Goal: Transaction & Acquisition: Book appointment/travel/reservation

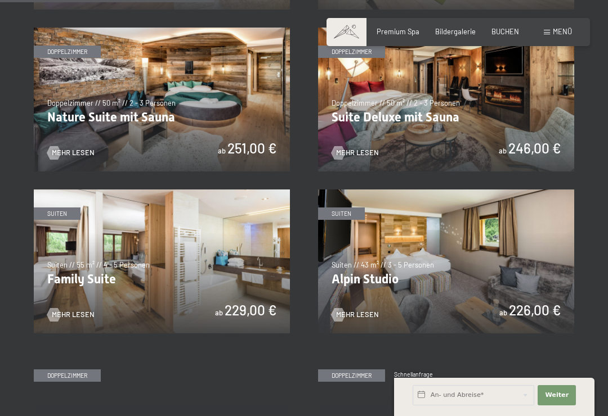
scroll to position [901, 0]
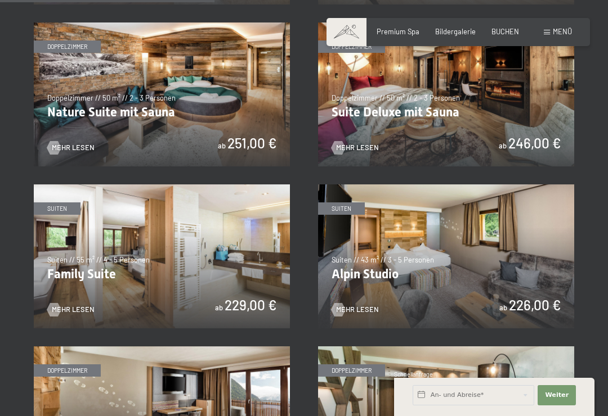
click at [191, 246] on label "Einwilligung Marketing*" at bounding box center [238, 240] width 98 height 11
click at [189, 246] on input "Einwilligung Marketing*" at bounding box center [183, 240] width 11 height 11
checkbox input "false"
click at [86, 309] on span "Mehr Lesen" at bounding box center [73, 310] width 43 height 10
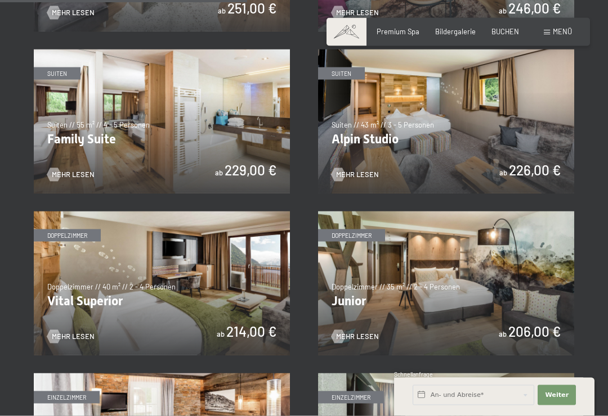
scroll to position [1037, 0]
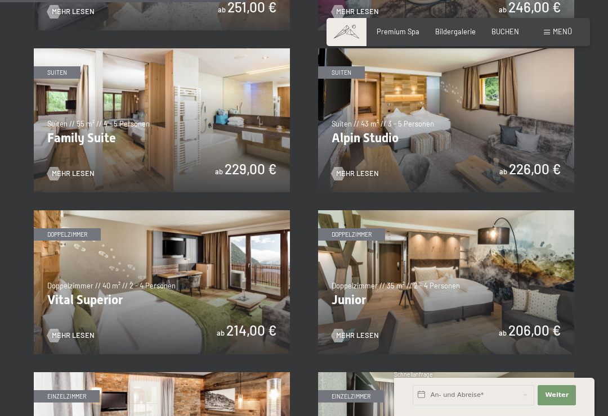
click at [530, 110] on img at bounding box center [446, 120] width 256 height 144
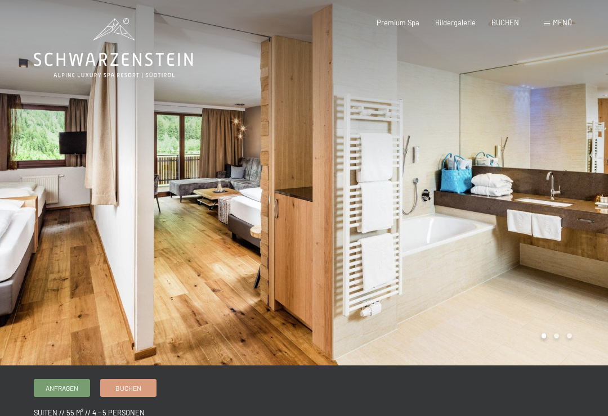
click at [556, 333] on div at bounding box center [456, 183] width 304 height 366
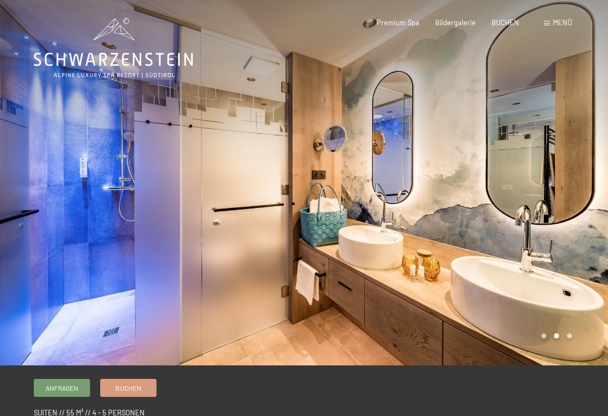
click at [571, 338] on div at bounding box center [456, 183] width 304 height 366
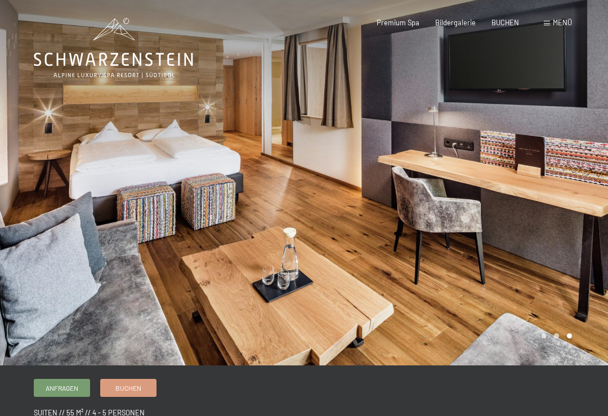
click at [537, 337] on div at bounding box center [456, 183] width 304 height 366
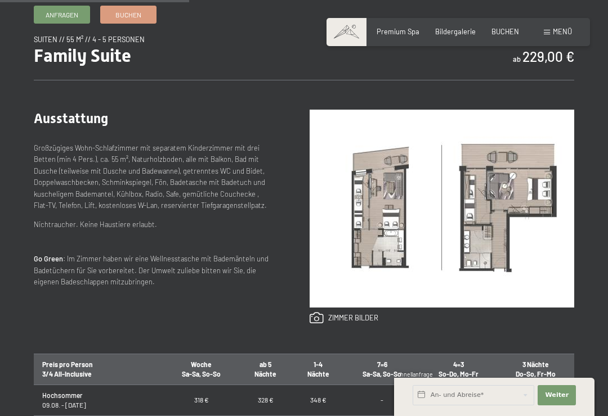
scroll to position [379, 0]
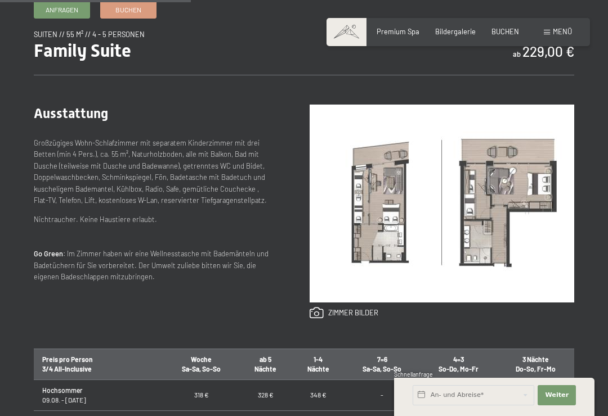
click at [535, 180] on img at bounding box center [442, 204] width 265 height 198
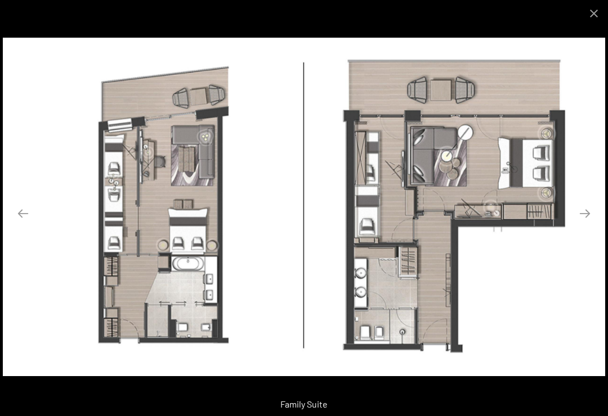
click at [601, 16] on button "Close gallery" at bounding box center [594, 13] width 28 height 26
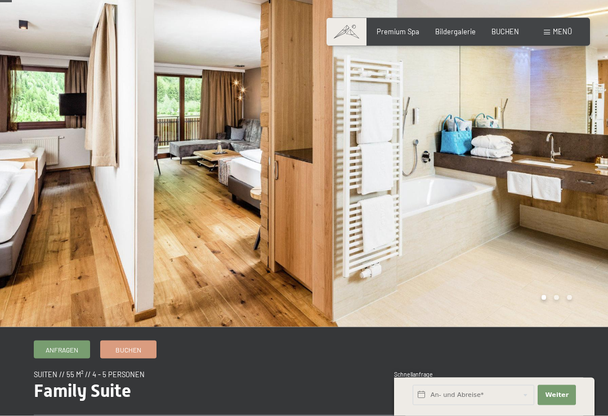
scroll to position [0, 0]
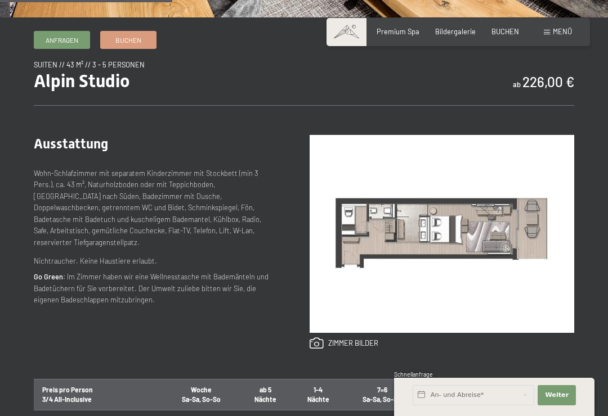
scroll to position [348, 0]
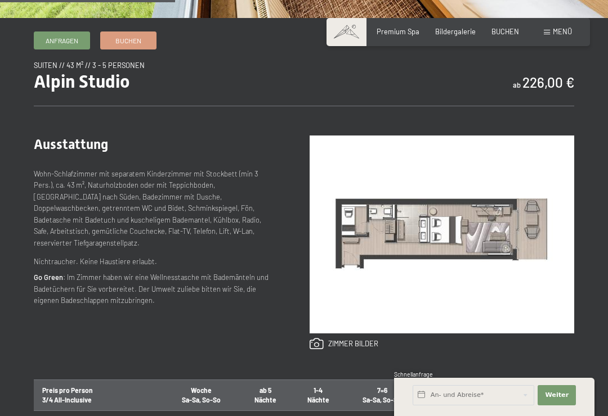
click at [364, 346] on link at bounding box center [344, 344] width 69 height 12
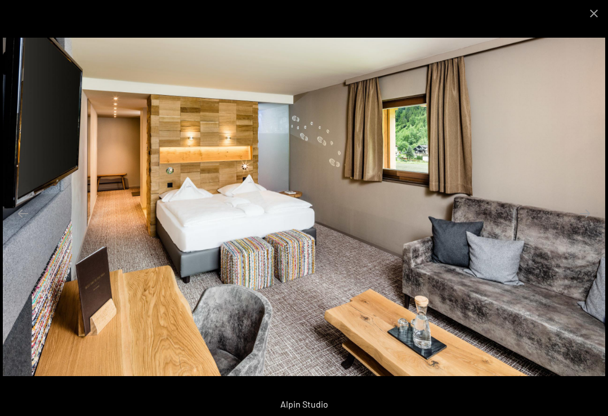
click at [579, 221] on button "Next slide" at bounding box center [585, 214] width 24 height 22
click at [589, 17] on button "Close gallery" at bounding box center [594, 13] width 28 height 26
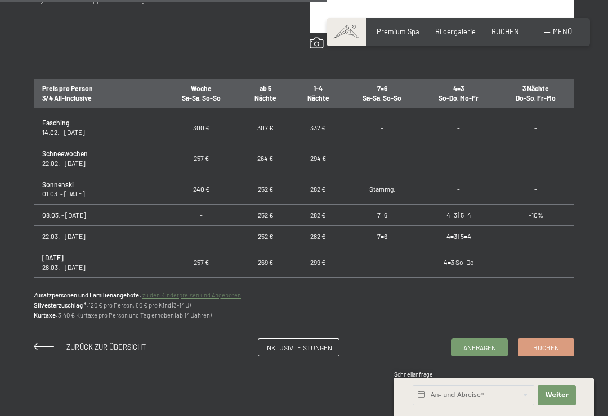
scroll to position [474, 0]
click at [129, 346] on span "Zurück zur Übersicht" at bounding box center [105, 347] width 79 height 9
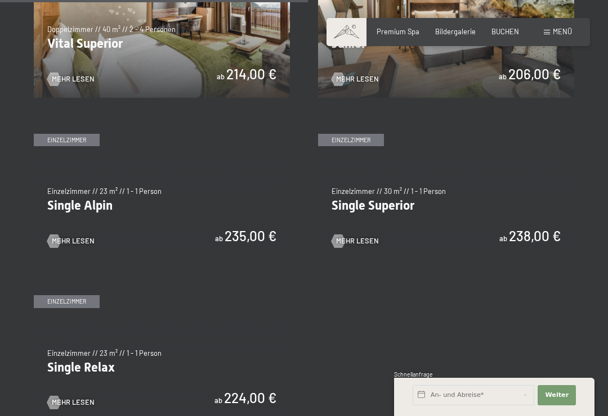
scroll to position [1293, 0]
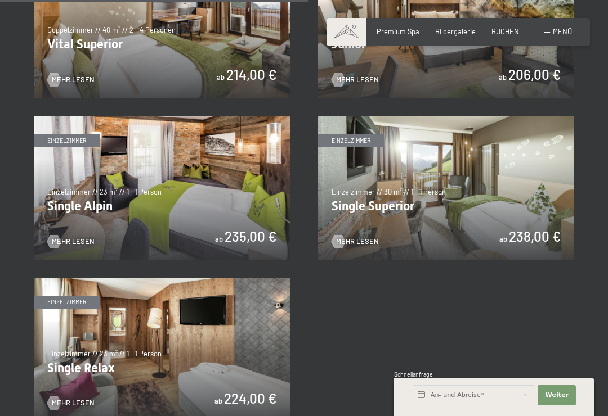
click at [524, 192] on img at bounding box center [446, 189] width 256 height 144
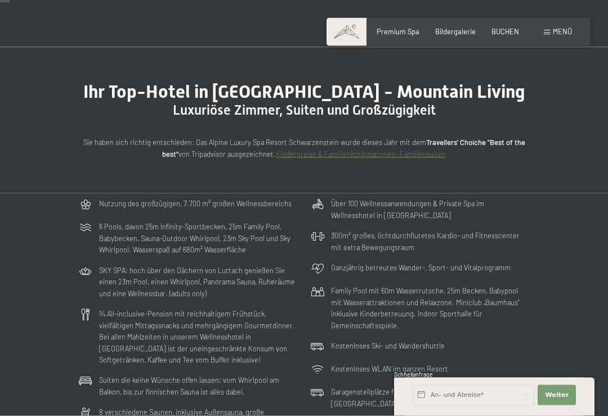
scroll to position [44, 0]
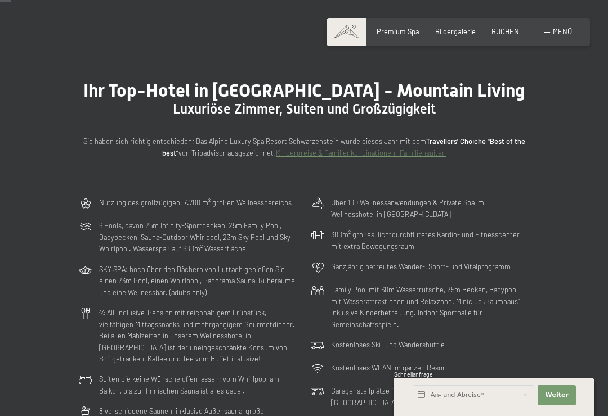
click at [433, 155] on link "Kinderpreise & Familienkonbinationen- Familiensuiten" at bounding box center [361, 153] width 170 height 9
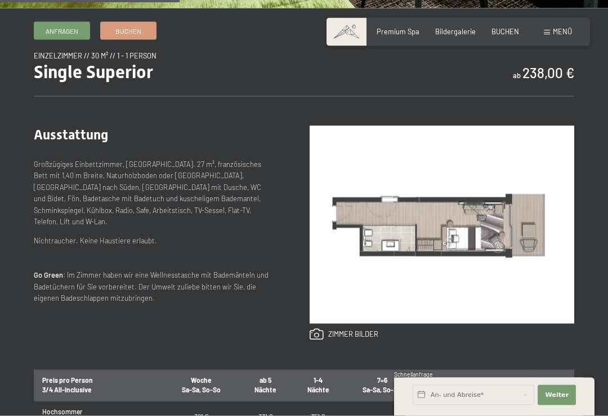
scroll to position [357, 0]
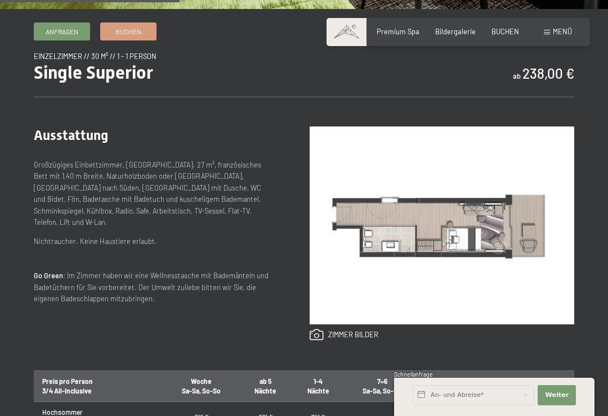
click at [495, 274] on img at bounding box center [442, 226] width 265 height 198
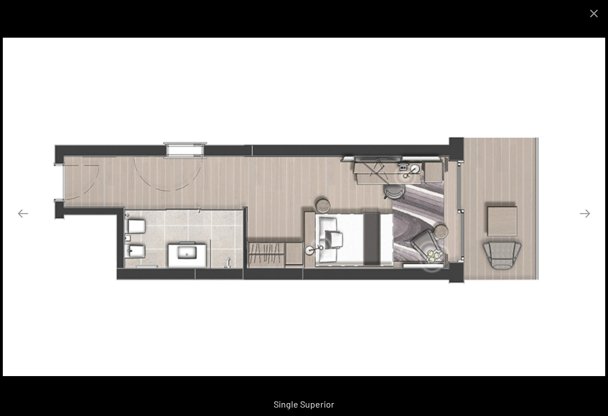
click at [593, 222] on button "Next slide" at bounding box center [585, 214] width 24 height 22
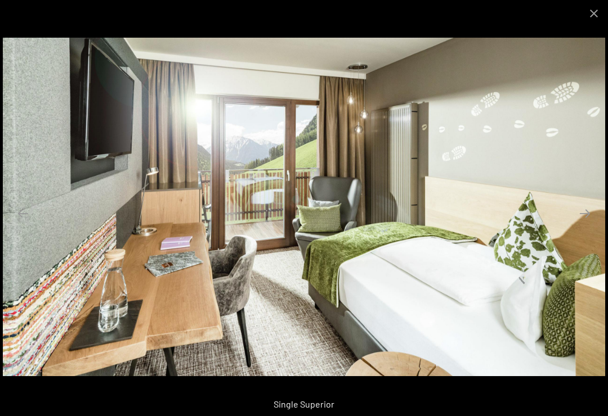
click at [585, 221] on button "Next slide" at bounding box center [585, 214] width 24 height 22
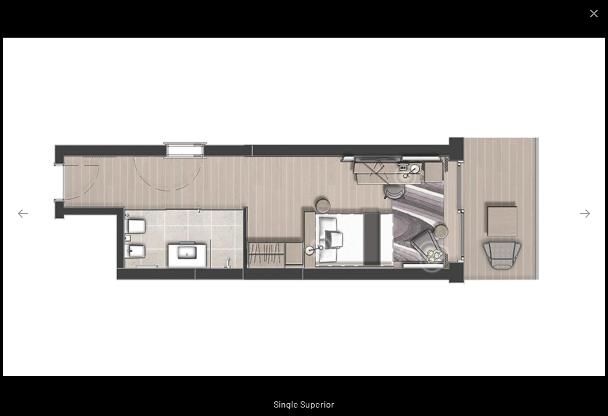
click at [28, 225] on button "Previous slide" at bounding box center [23, 214] width 24 height 22
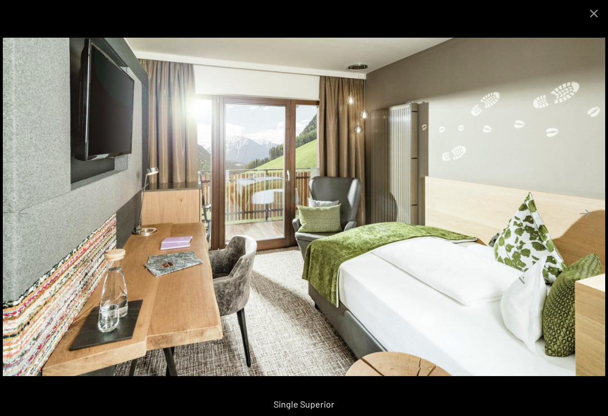
click at [584, 225] on button "Next slide" at bounding box center [585, 214] width 24 height 22
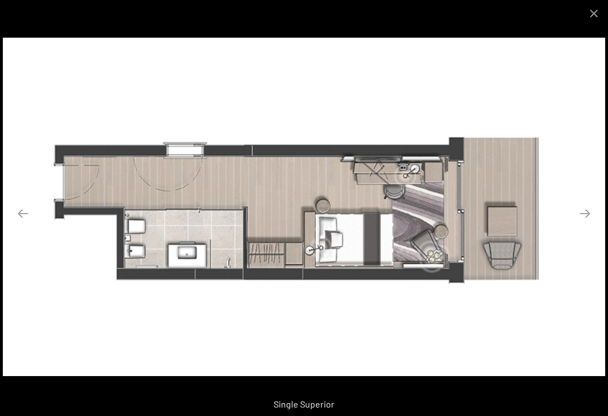
click at [579, 225] on button "Next slide" at bounding box center [585, 214] width 24 height 22
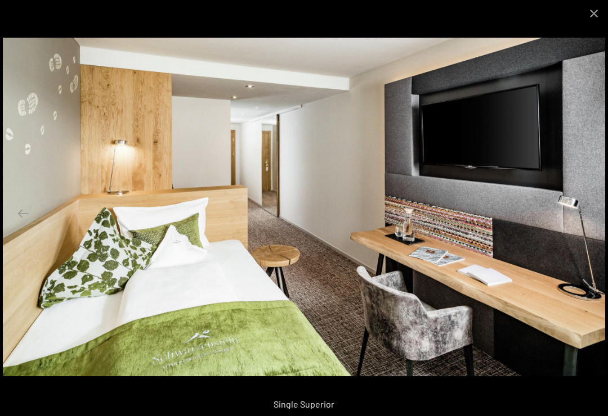
click at [588, 14] on button "Close gallery" at bounding box center [594, 13] width 28 height 26
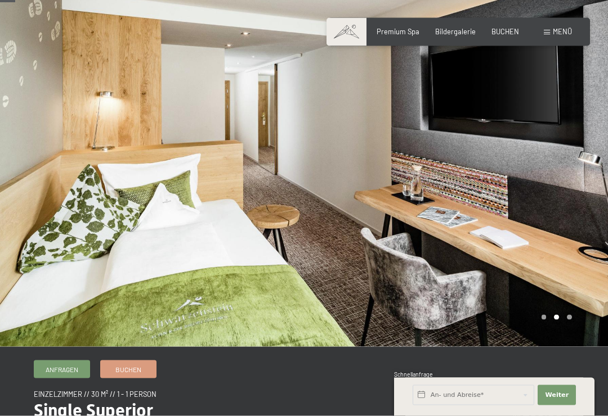
scroll to position [0, 0]
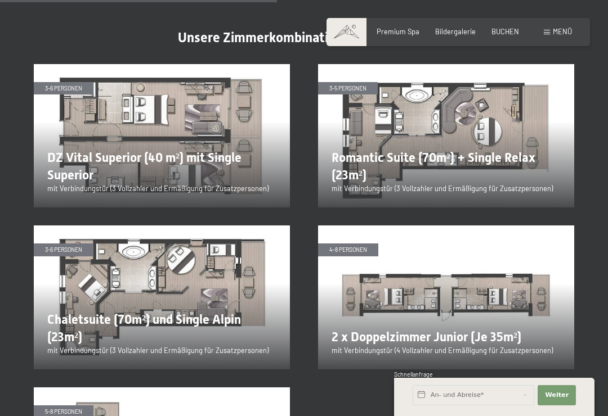
scroll to position [1610, 0]
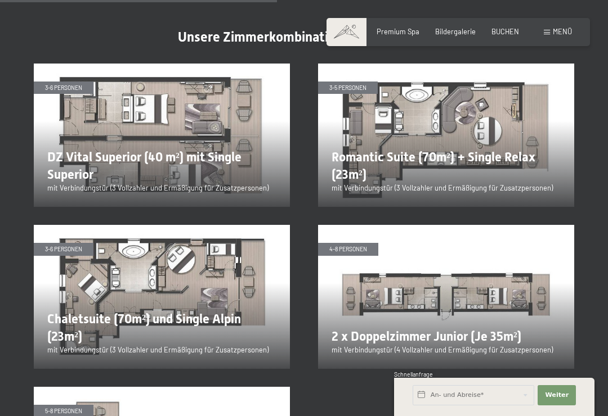
click at [526, 266] on img at bounding box center [446, 297] width 256 height 144
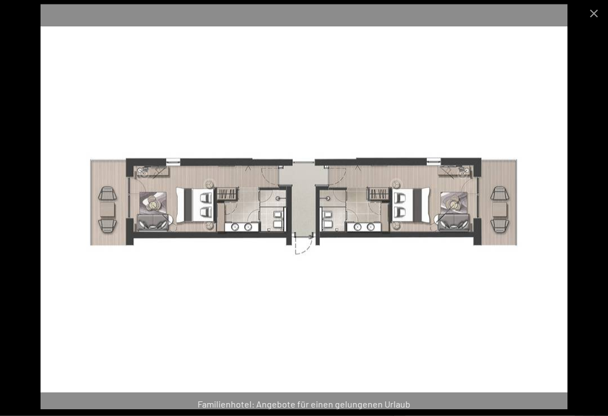
click at [589, 21] on button "Close gallery" at bounding box center [594, 13] width 28 height 26
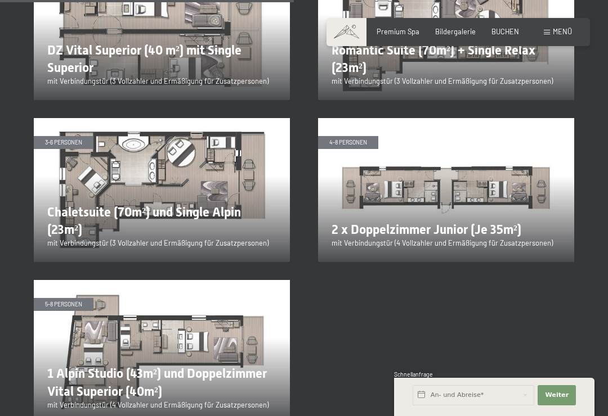
scroll to position [1717, 0]
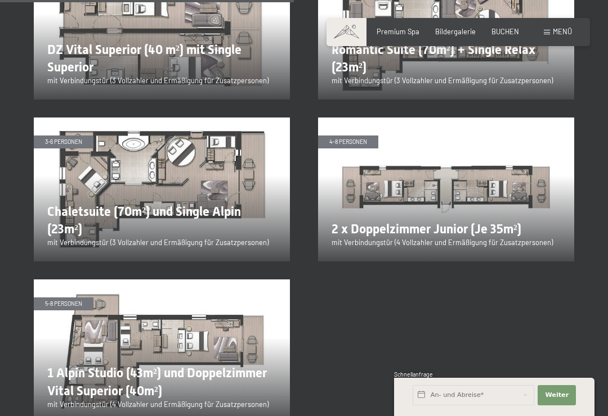
click at [499, 181] on img at bounding box center [446, 190] width 256 height 144
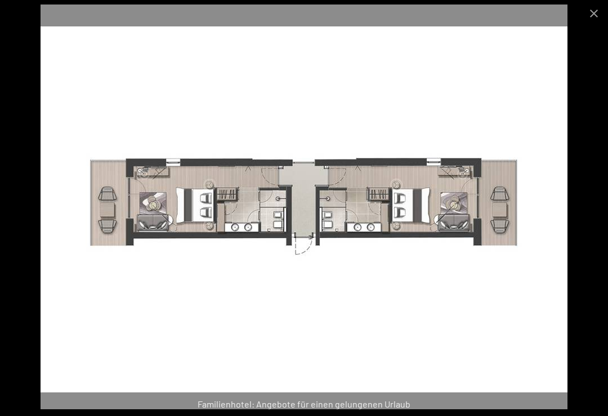
click at [588, 15] on button "Close gallery" at bounding box center [594, 13] width 28 height 26
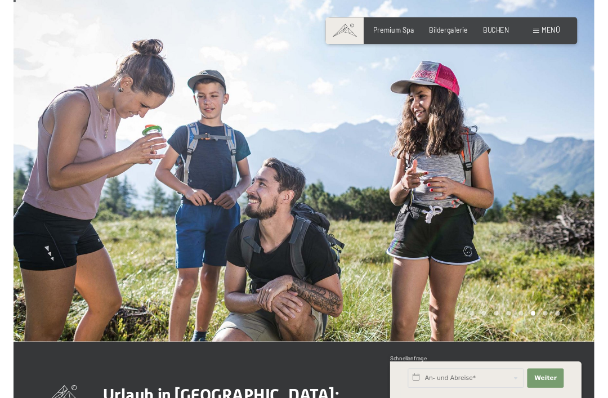
scroll to position [0, 0]
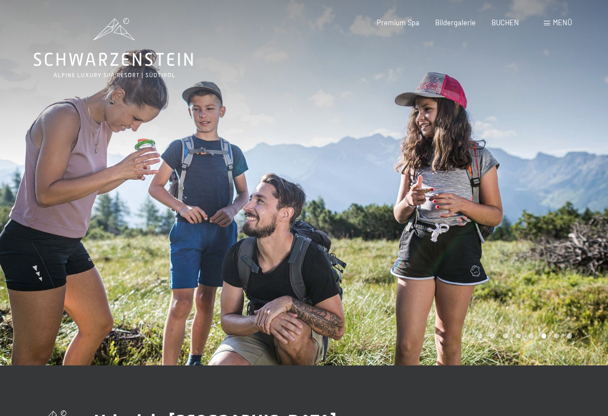
click at [566, 19] on span "Menü" at bounding box center [562, 22] width 19 height 9
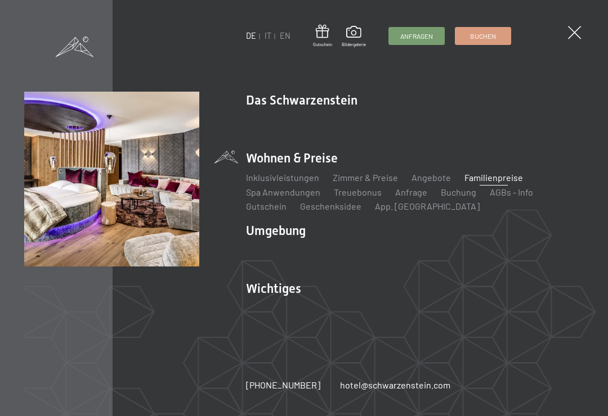
click at [70, 204] on img at bounding box center [138, 138] width 277 height 277
click at [580, 28] on div "DE IT EN Gutschein Bildergalerie Anfragen Buchen DE IT EN Das Schwarzenstein Ne…" at bounding box center [304, 208] width 608 height 416
click at [580, 30] on div "DE IT EN Gutschein Bildergalerie Anfragen Buchen DE IT EN Das Schwarzenstein Ne…" at bounding box center [304, 208] width 608 height 416
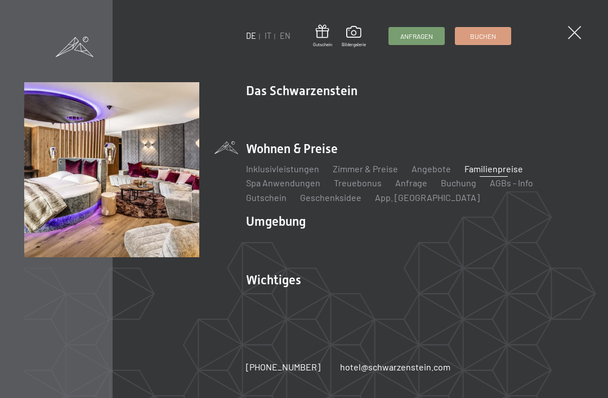
click at [575, 29] on span at bounding box center [574, 32] width 13 height 13
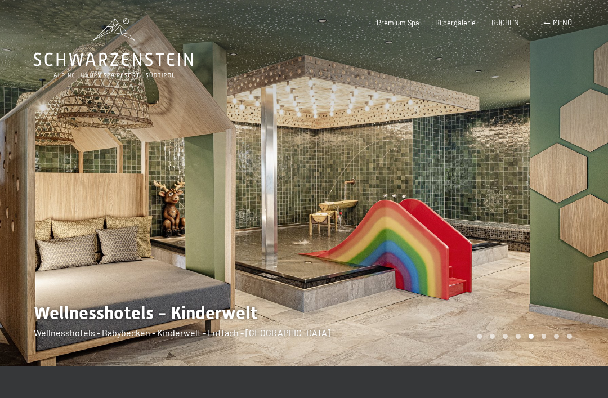
click at [549, 20] on div "Menü" at bounding box center [558, 23] width 28 height 10
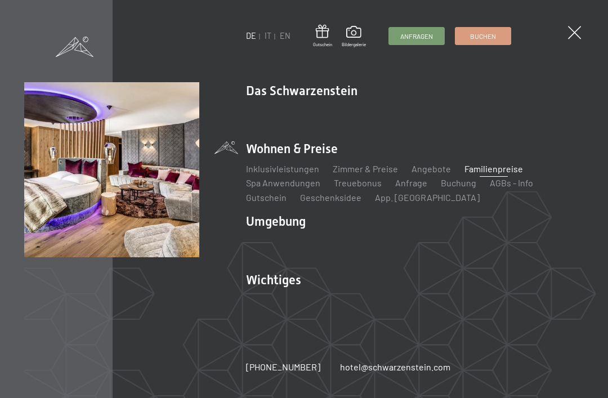
click at [485, 164] on link "Familienpreise" at bounding box center [493, 168] width 59 height 11
click at [543, 22] on div "DE IT EN Gutschein Bildergalerie Anfragen Buchen DE IT EN Das Schwarzenstein Ne…" at bounding box center [304, 199] width 608 height 398
click at [383, 172] on link "Zimmer & Preise" at bounding box center [365, 168] width 65 height 11
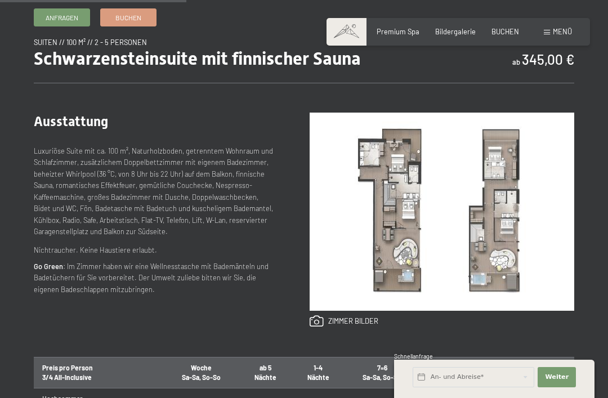
scroll to position [375, 0]
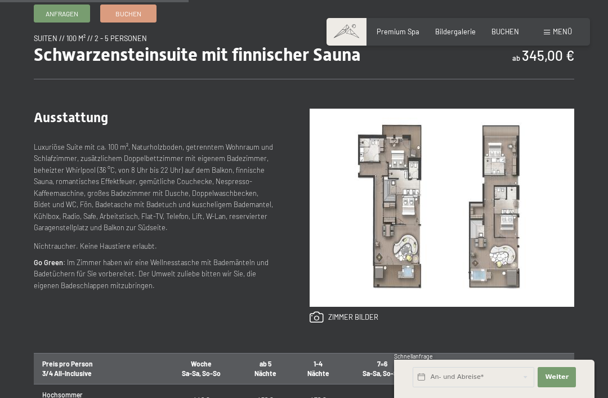
click at [535, 204] on img at bounding box center [442, 208] width 265 height 198
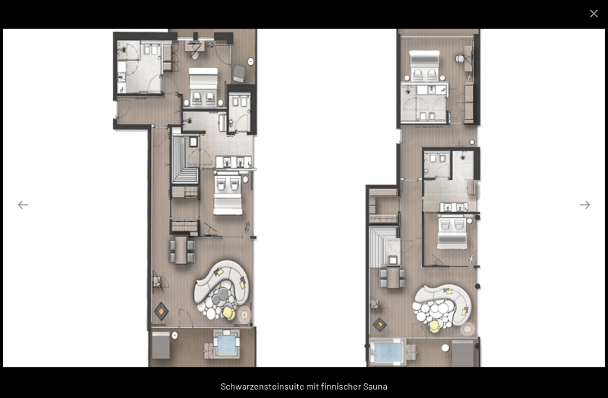
click at [588, 16] on button "Close gallery" at bounding box center [594, 13] width 28 height 26
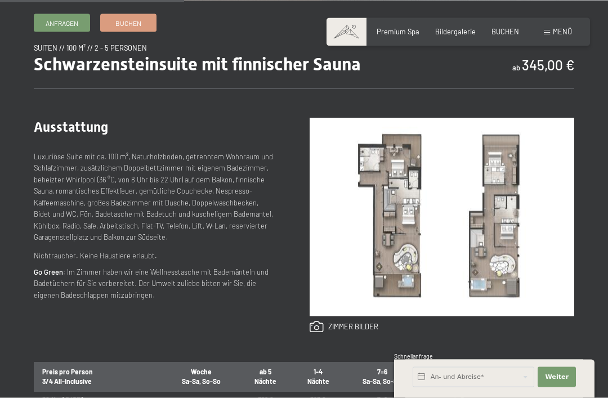
scroll to position [366, 0]
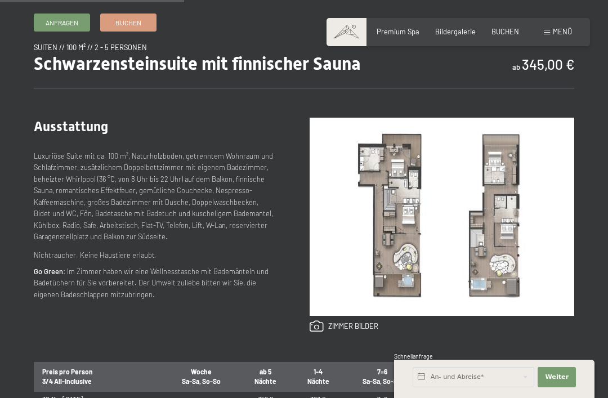
click at [146, 26] on link "Buchen" at bounding box center [128, 22] width 55 height 17
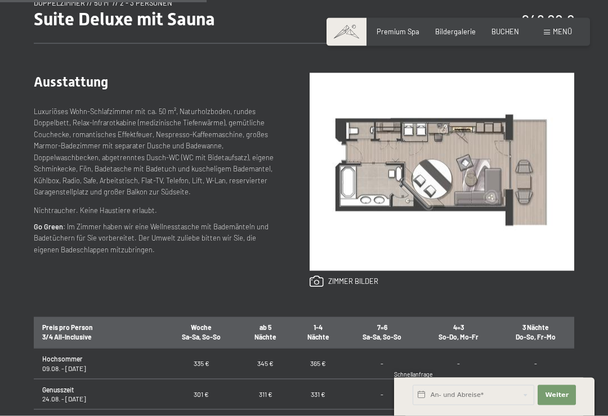
click at [521, 199] on img at bounding box center [442, 172] width 265 height 198
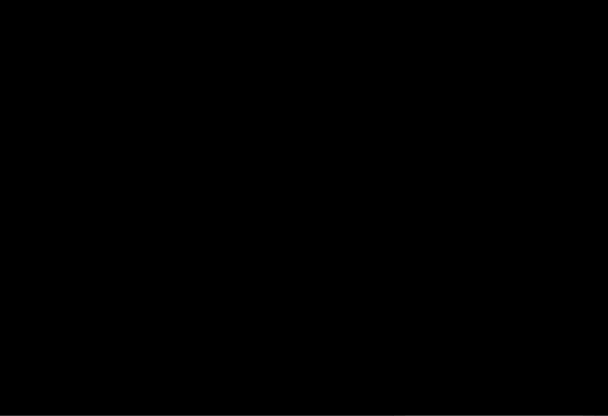
scroll to position [411, 0]
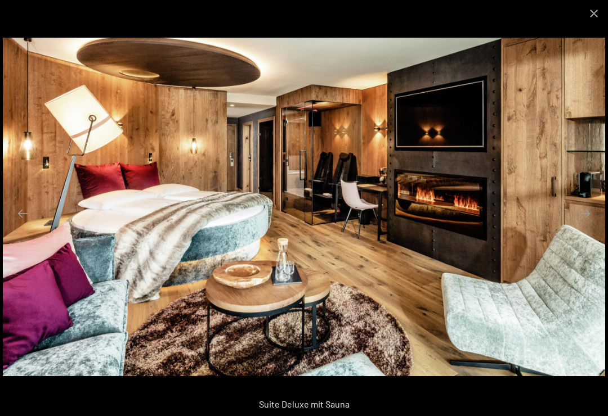
click at [589, 19] on button "Close gallery" at bounding box center [594, 13] width 28 height 26
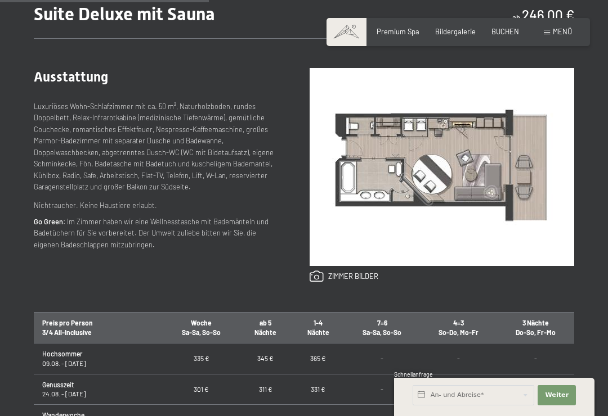
scroll to position [416, 0]
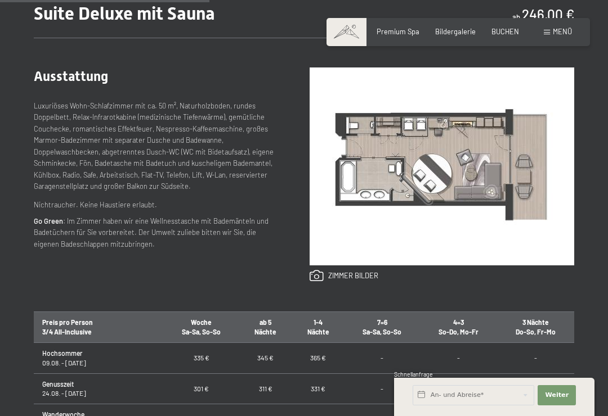
click at [503, 158] on img at bounding box center [442, 167] width 265 height 198
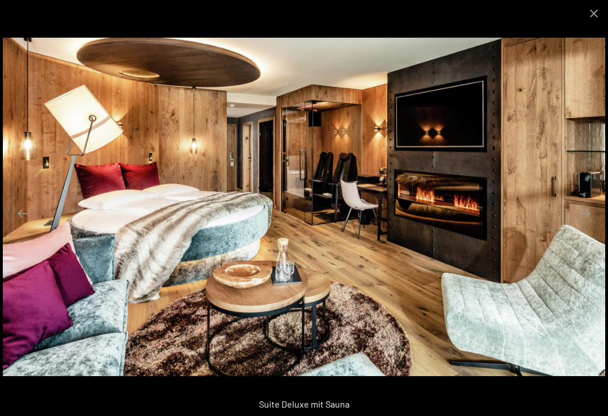
click at [589, 16] on button "Close gallery" at bounding box center [594, 13] width 28 height 26
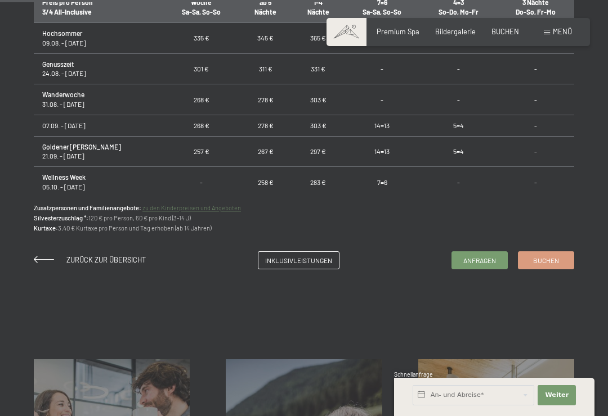
scroll to position [741, 0]
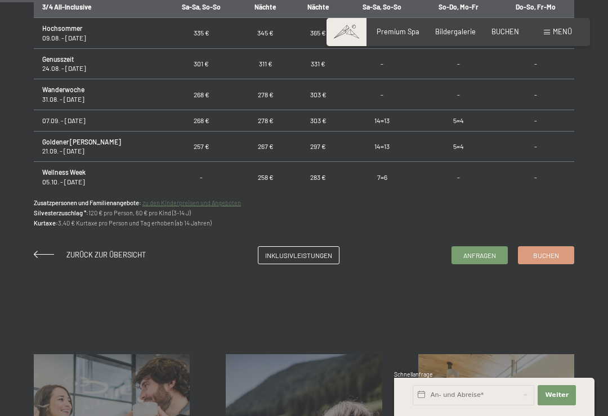
click at [327, 261] on div "Inklusivleistungen" at bounding box center [299, 256] width 82 height 18
click at [319, 251] on span "Inklusivleistungen" at bounding box center [298, 256] width 67 height 10
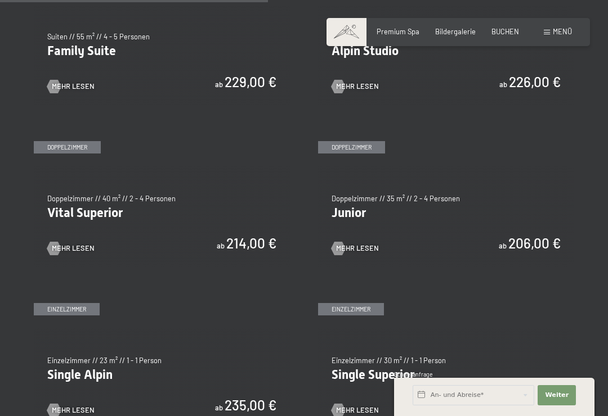
scroll to position [1124, 0]
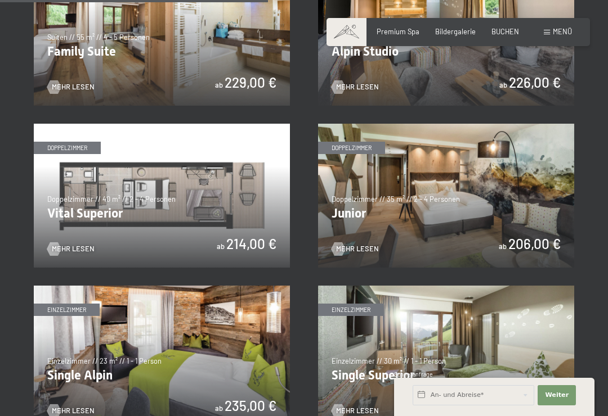
click at [441, 200] on img at bounding box center [446, 196] width 256 height 144
